Goal: Task Accomplishment & Management: Manage account settings

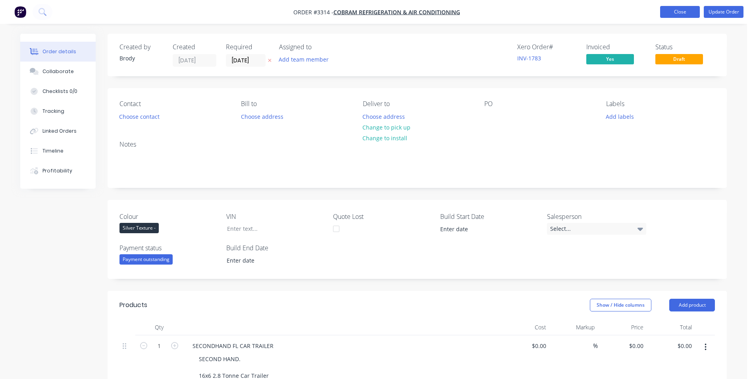
drag, startPoint x: 688, startPoint y: 17, endPoint x: 643, endPoint y: 31, distance: 46.9
click at [688, 17] on button "Close" at bounding box center [681, 12] width 40 height 12
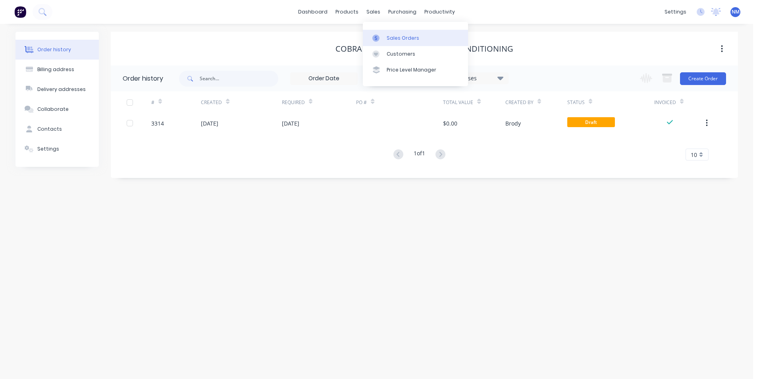
click at [386, 39] on link "Sales Orders" at bounding box center [415, 38] width 105 height 16
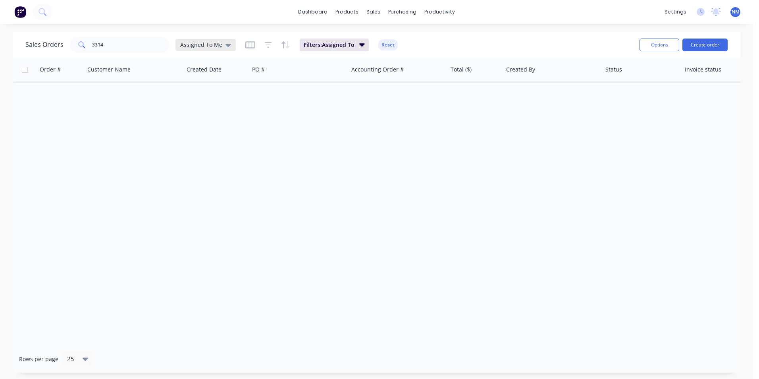
click at [211, 46] on span "Assigned To Me" at bounding box center [201, 45] width 42 height 8
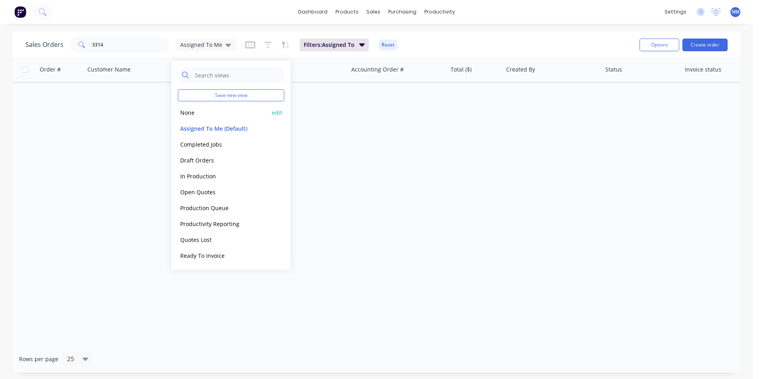
click at [207, 110] on button "None" at bounding box center [223, 112] width 91 height 9
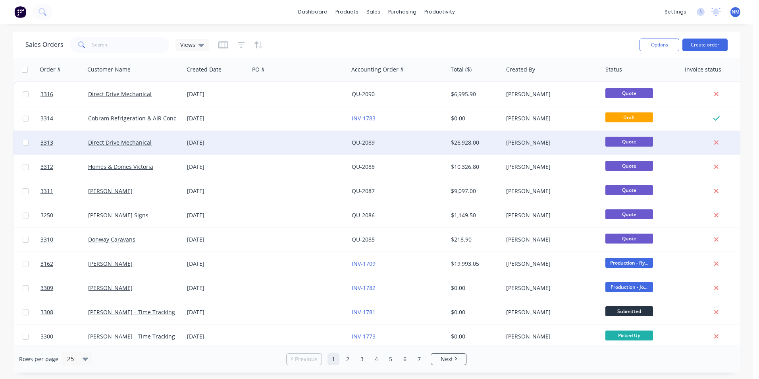
click at [242, 142] on div "[DATE]" at bounding box center [216, 143] width 59 height 8
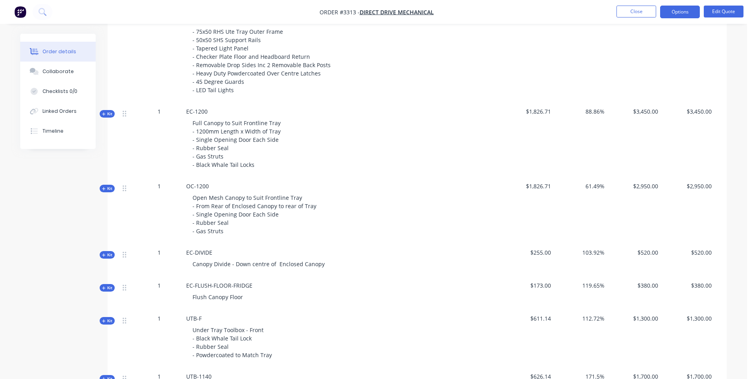
scroll to position [437, 0]
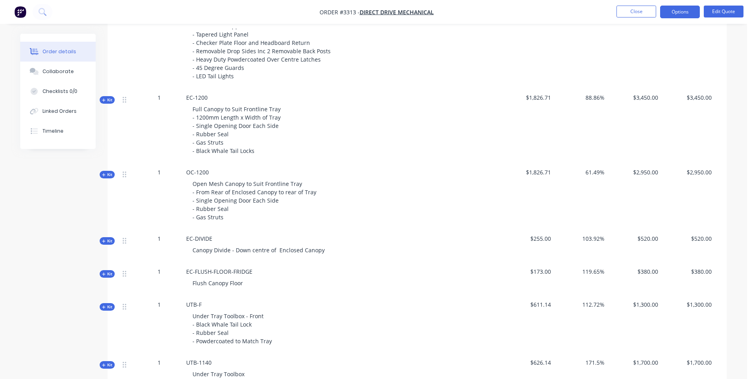
click at [227, 107] on span "Full Canopy to Suit Frontline Tray - 1200mm Length x Width of Tray - Single Ope…" at bounding box center [237, 129] width 88 height 49
drag, startPoint x: 223, startPoint y: 108, endPoint x: 194, endPoint y: 113, distance: 29.3
click at [194, 113] on span "Full Canopy to Suit Frontline Tray - 1200mm Length x Width of Tray - Single Ope…" at bounding box center [237, 129] width 88 height 49
click at [722, 12] on button "Edit Quote" at bounding box center [724, 12] width 40 height 12
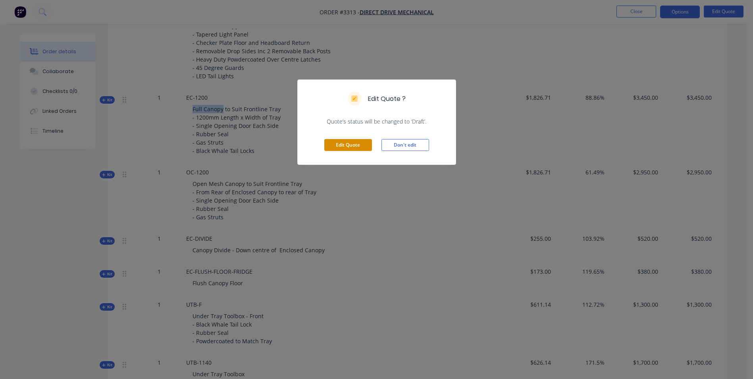
click at [340, 143] on button "Edit Quote" at bounding box center [348, 145] width 48 height 12
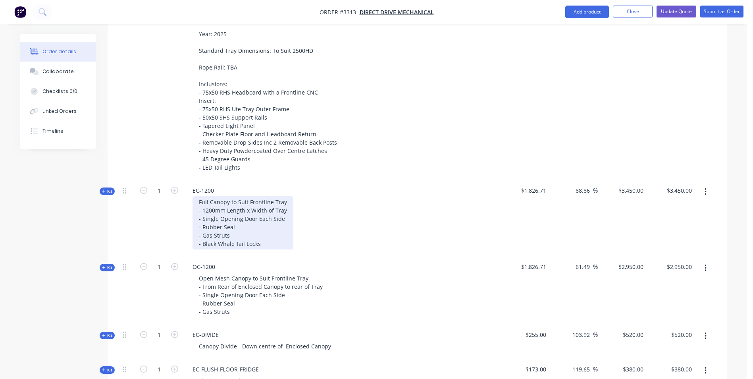
scroll to position [357, 0]
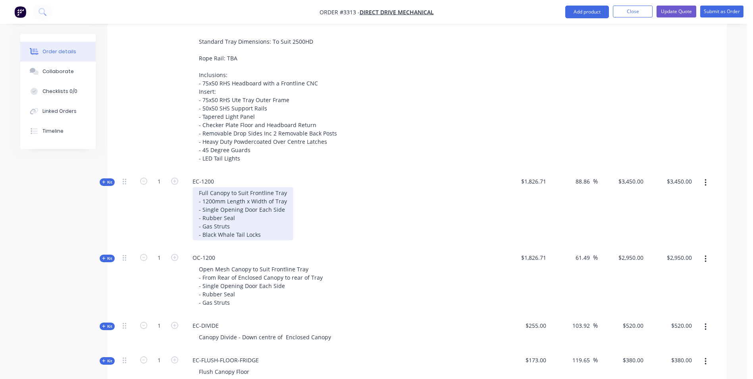
click at [212, 208] on div "Full Canopy to Suit Frontline Tray - 1200mm Length x Width of Tray - Single Ope…" at bounding box center [243, 213] width 101 height 53
drag, startPoint x: 229, startPoint y: 192, endPoint x: 218, endPoint y: 172, distance: 22.9
click at [199, 192] on div "Full Canopy to Suit Frontline Tray - 1200mm Length x Width of Tray - Single Ope…" at bounding box center [243, 213] width 101 height 53
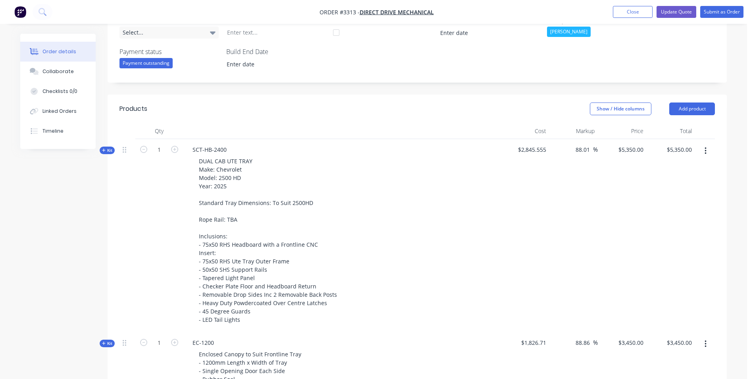
scroll to position [197, 0]
